Goal: Task Accomplishment & Management: Use online tool/utility

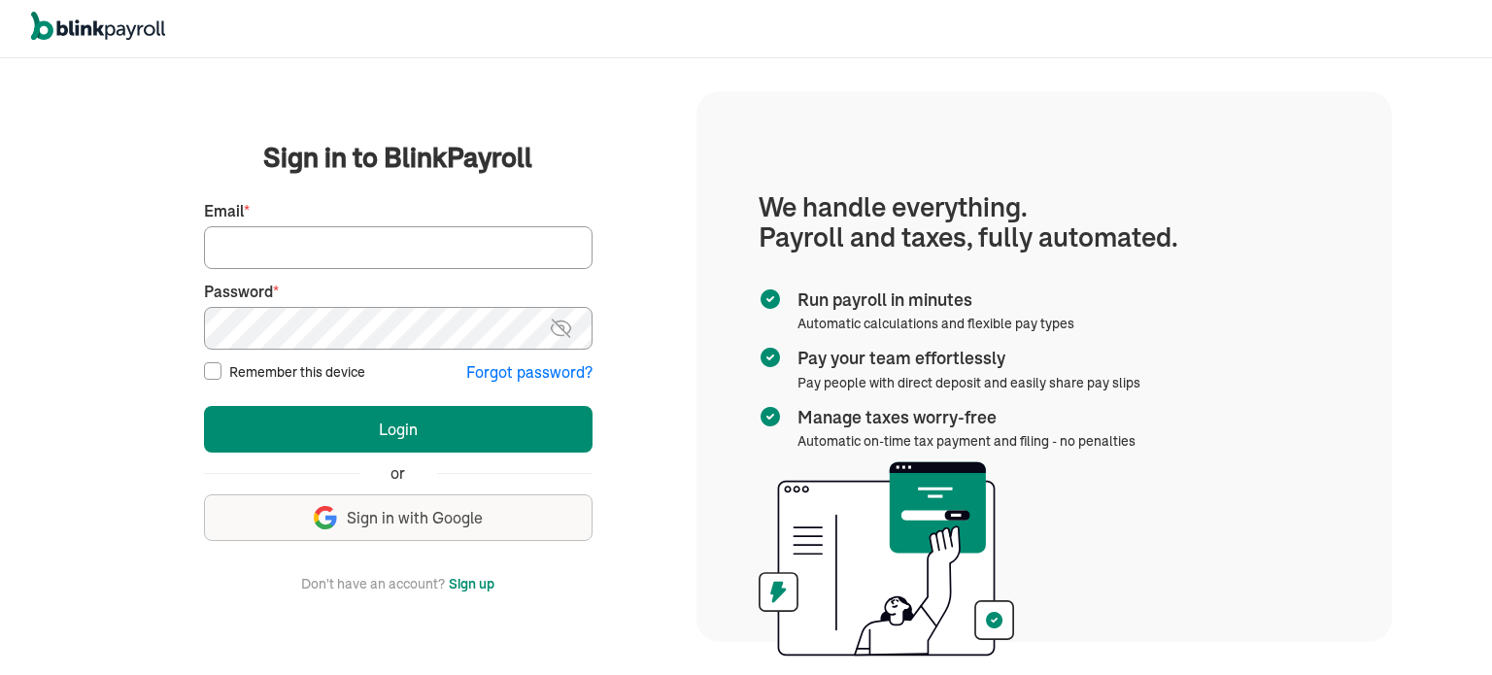
type input "mdfash@aol.com"
drag, startPoint x: 0, startPoint y: 0, endPoint x: 415, endPoint y: 251, distance: 484.7
click at [415, 251] on input "mdfash@aol.com" at bounding box center [398, 247] width 389 height 43
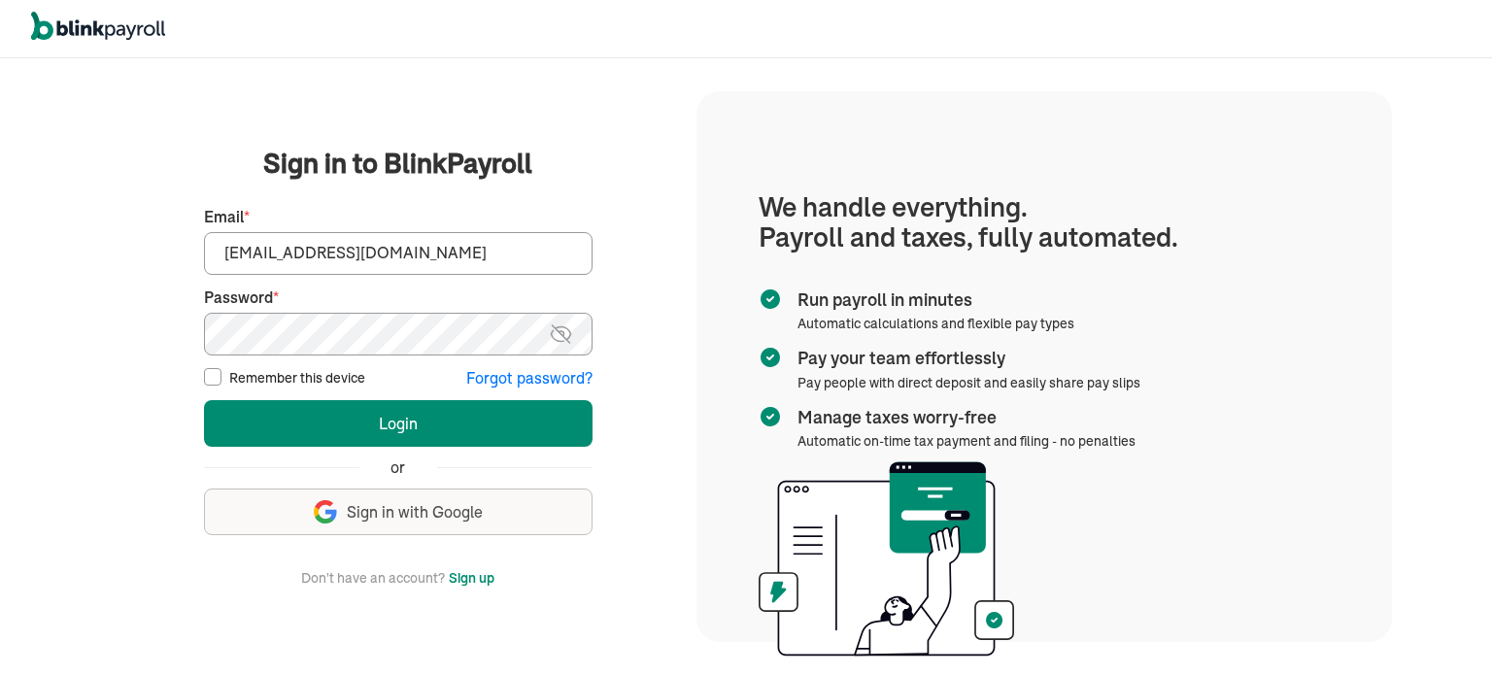
click at [0, 217] on div "We handle it all. Payroll and taxes, fully automated. Back Forgot your password…" at bounding box center [746, 366] width 1492 height 617
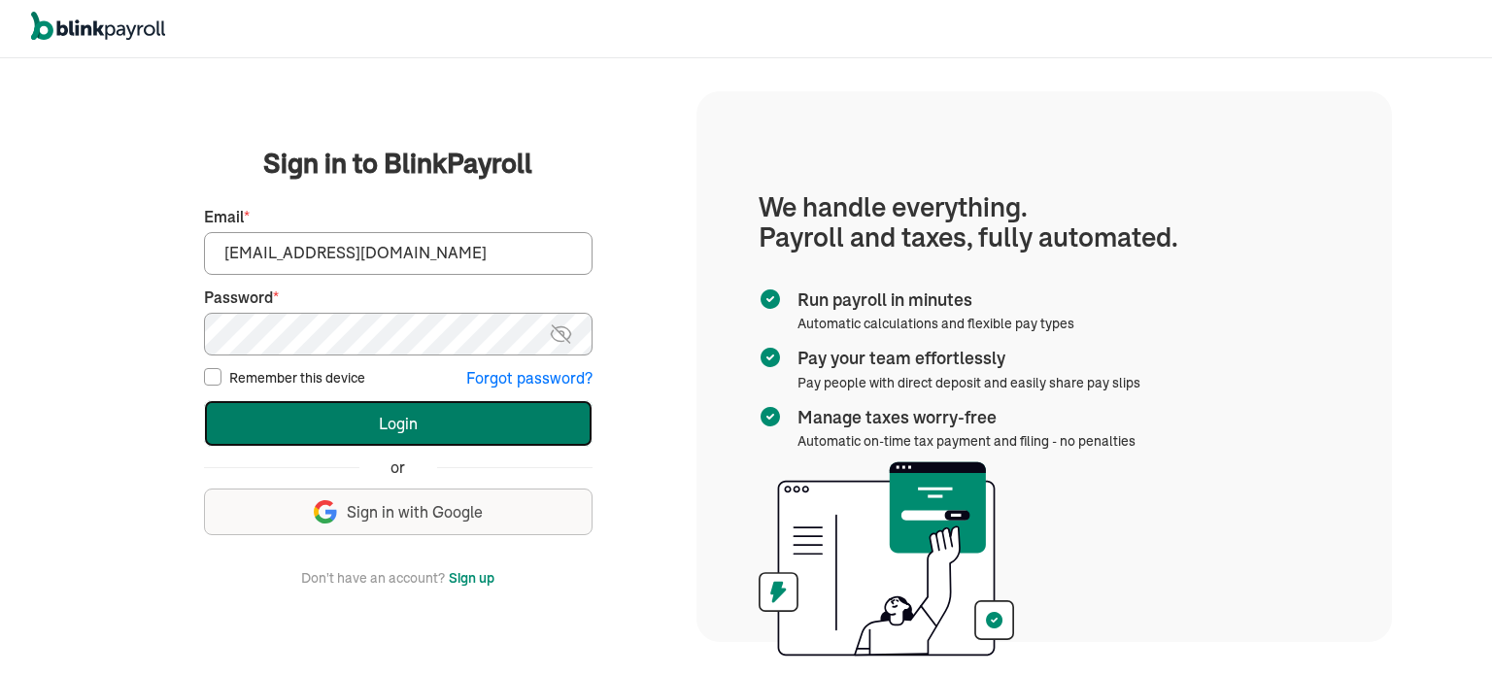
click at [386, 425] on button "Login" at bounding box center [398, 423] width 389 height 47
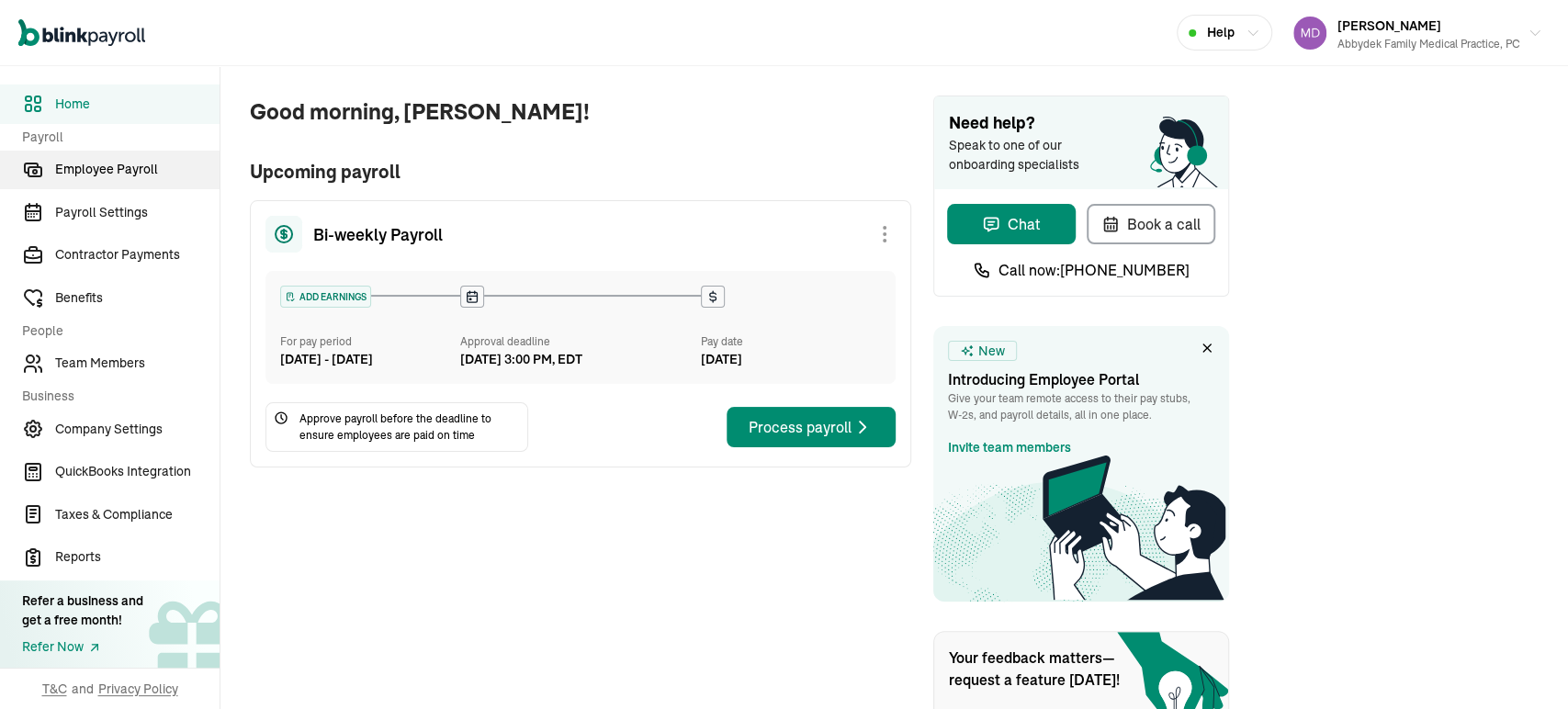
click at [102, 167] on span "Employee Payroll" at bounding box center [137, 169] width 165 height 19
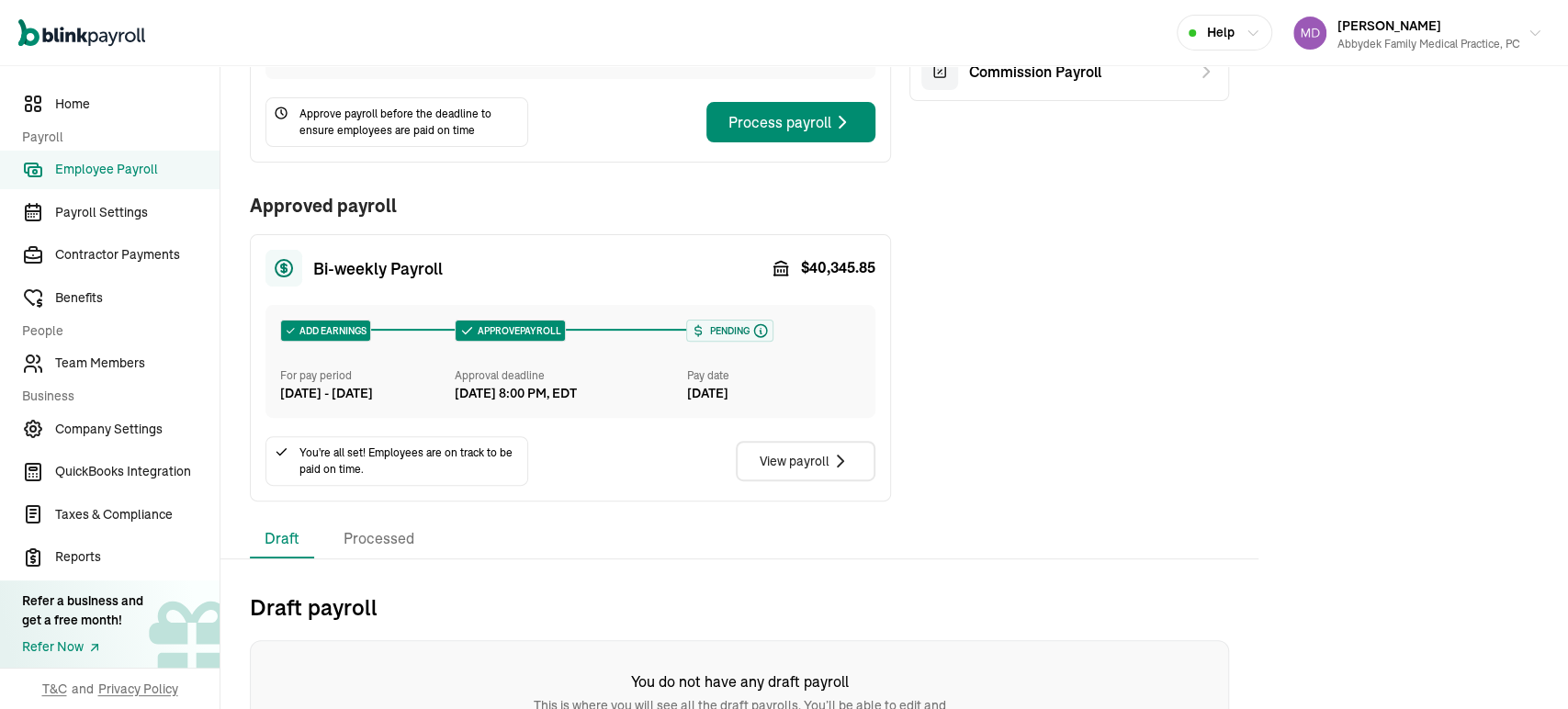
scroll to position [288, 0]
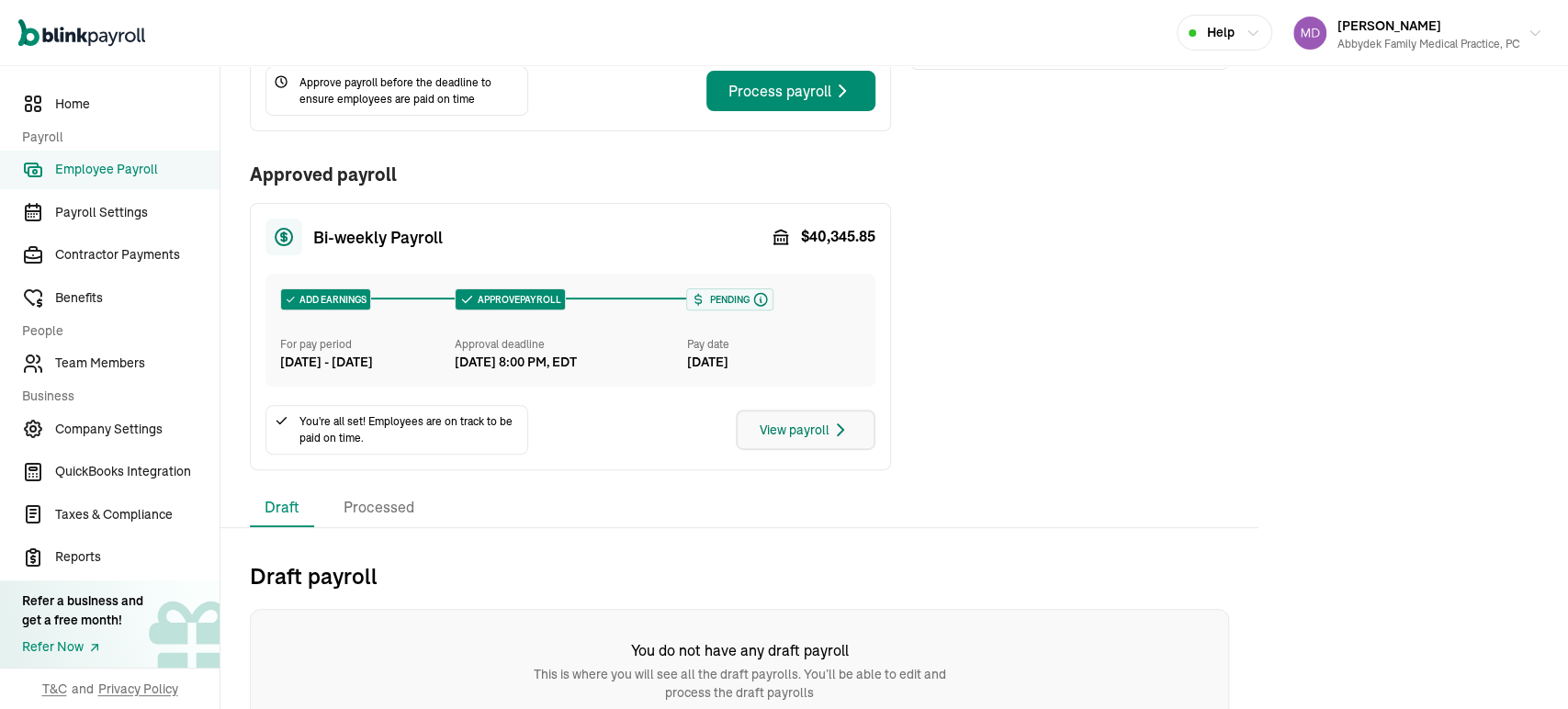
click at [767, 441] on div "View payroll" at bounding box center [805, 429] width 92 height 22
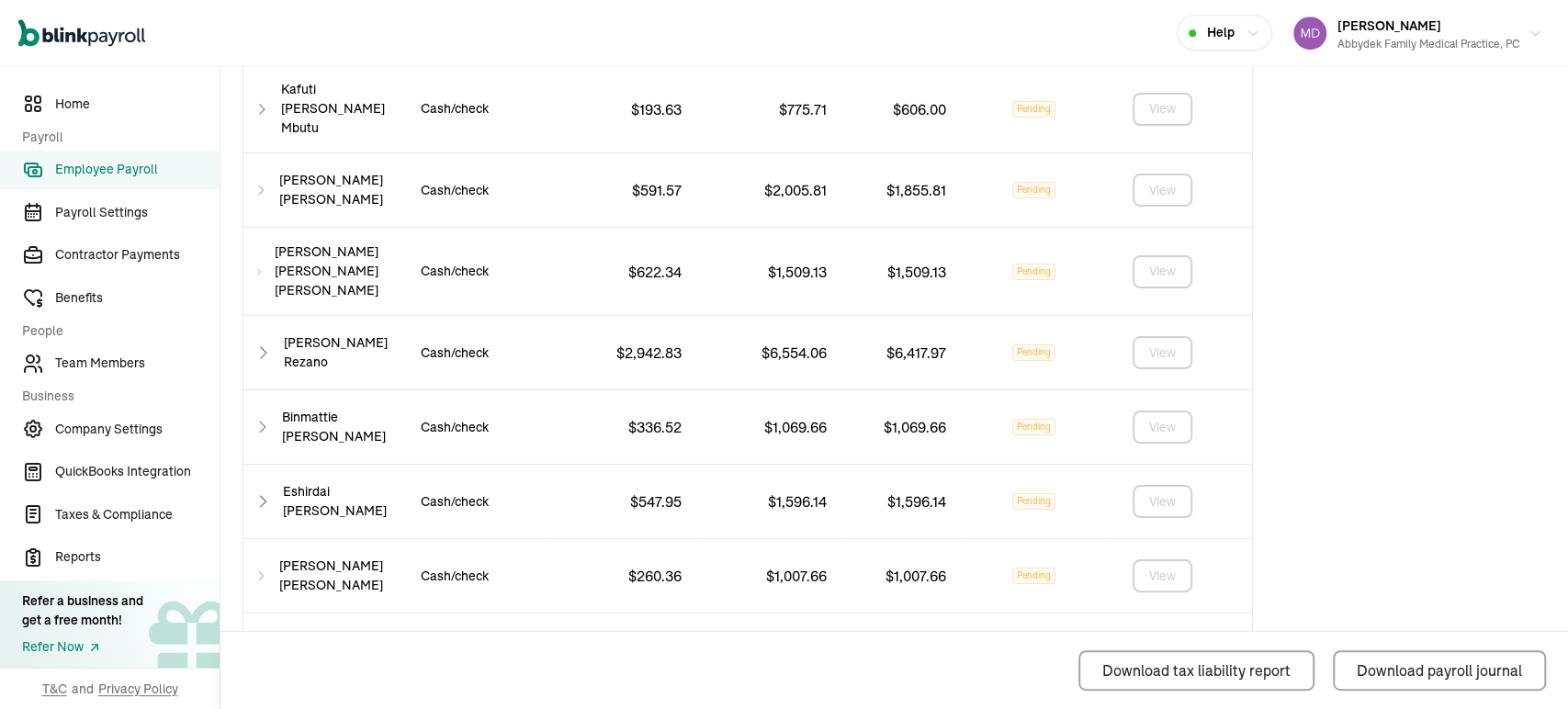
scroll to position [1123, 0]
